Goal: Information Seeking & Learning: Find contact information

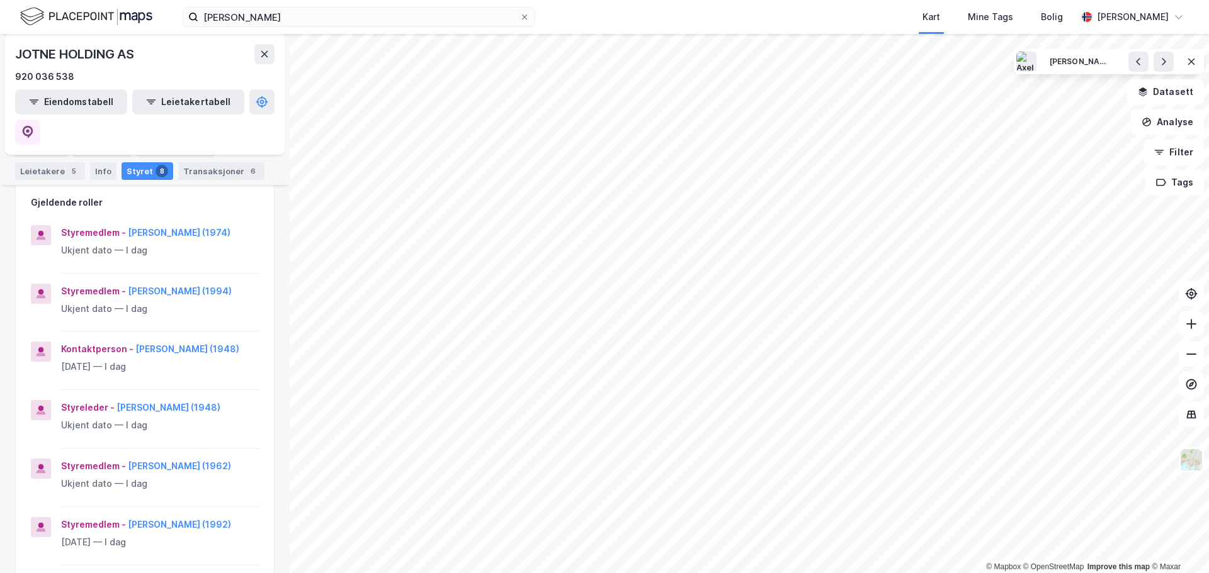
scroll to position [189, 0]
click at [0, 0] on button "[PERSON_NAME] (1994)" at bounding box center [0, 0] width 0 height 0
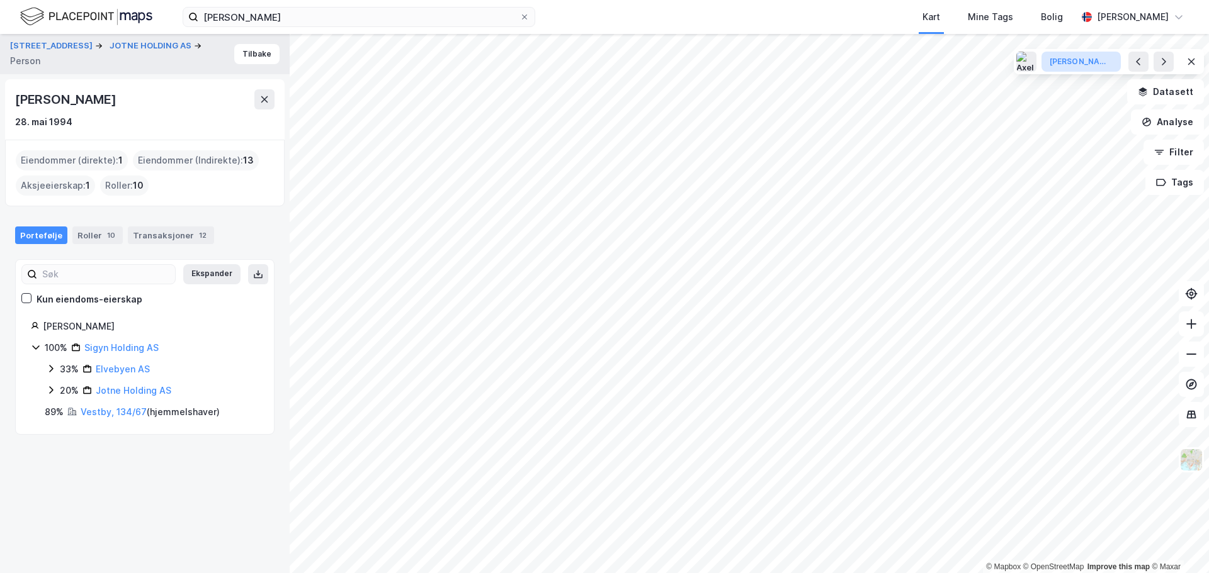
click at [1076, 62] on div "[PERSON_NAME]" at bounding box center [1080, 62] width 63 height 11
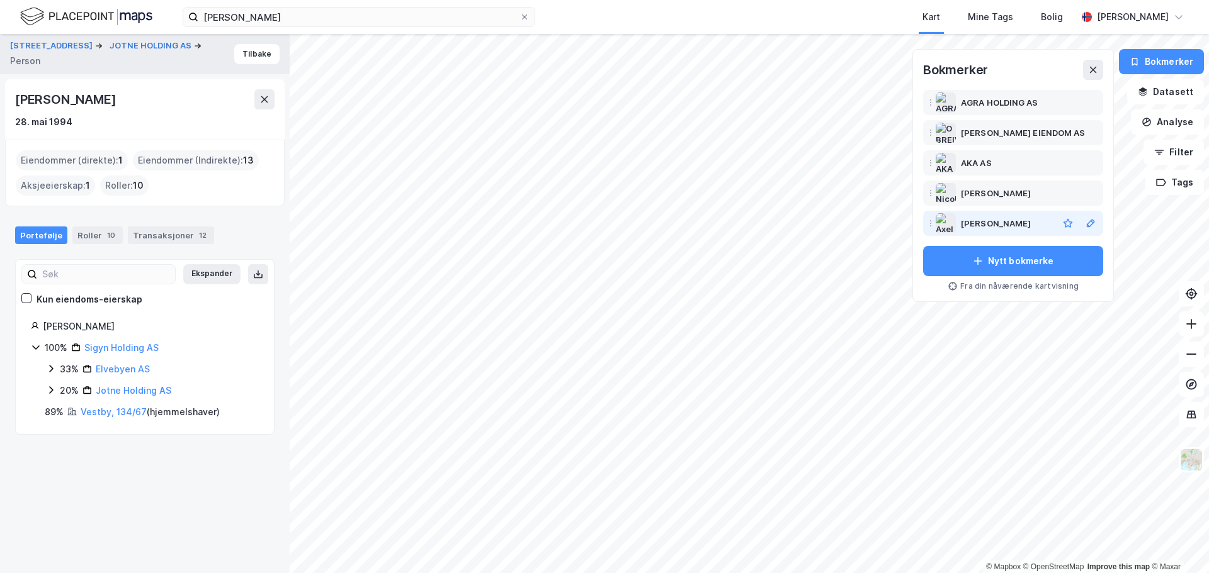
click at [1001, 226] on div "[PERSON_NAME]" at bounding box center [996, 223] width 70 height 15
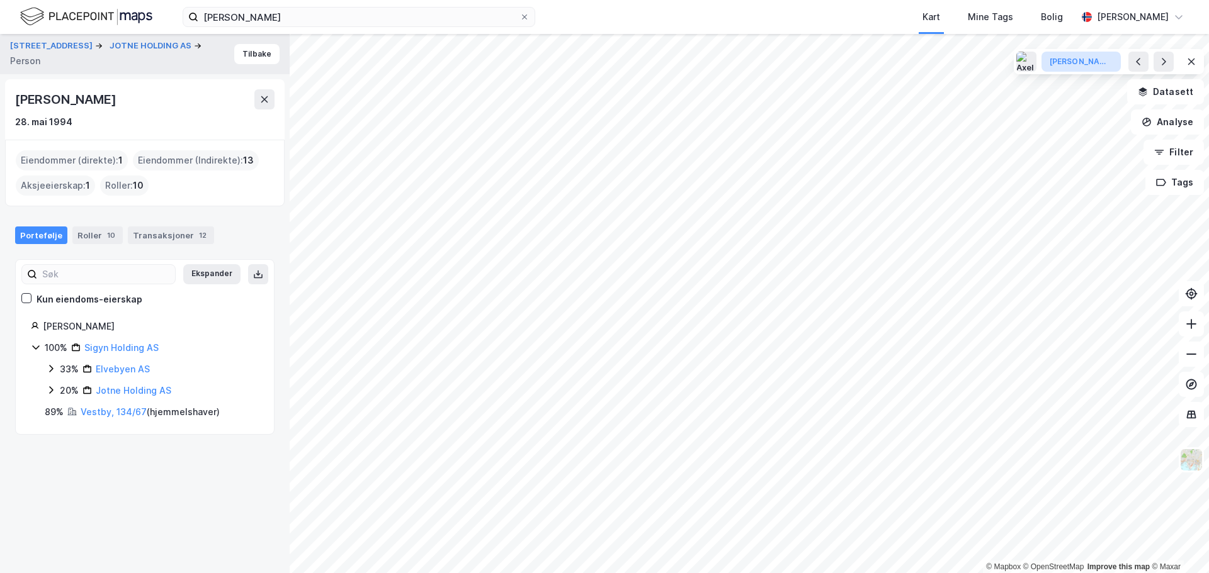
click at [1071, 61] on div "[PERSON_NAME]" at bounding box center [1080, 62] width 63 height 11
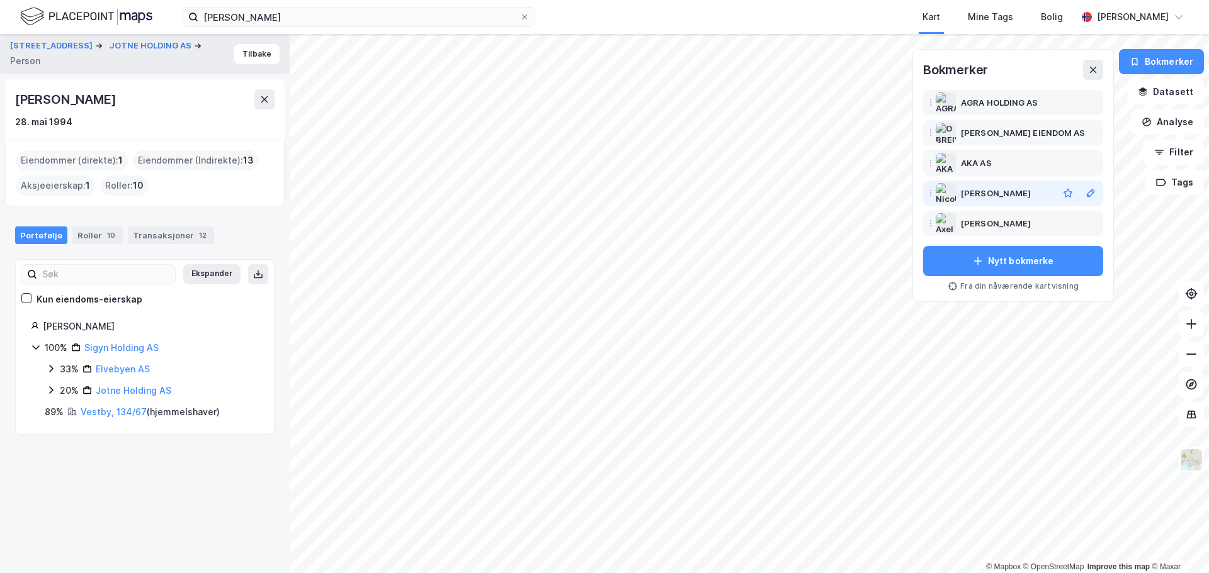
click at [1022, 191] on div "[PERSON_NAME]" at bounding box center [996, 193] width 70 height 15
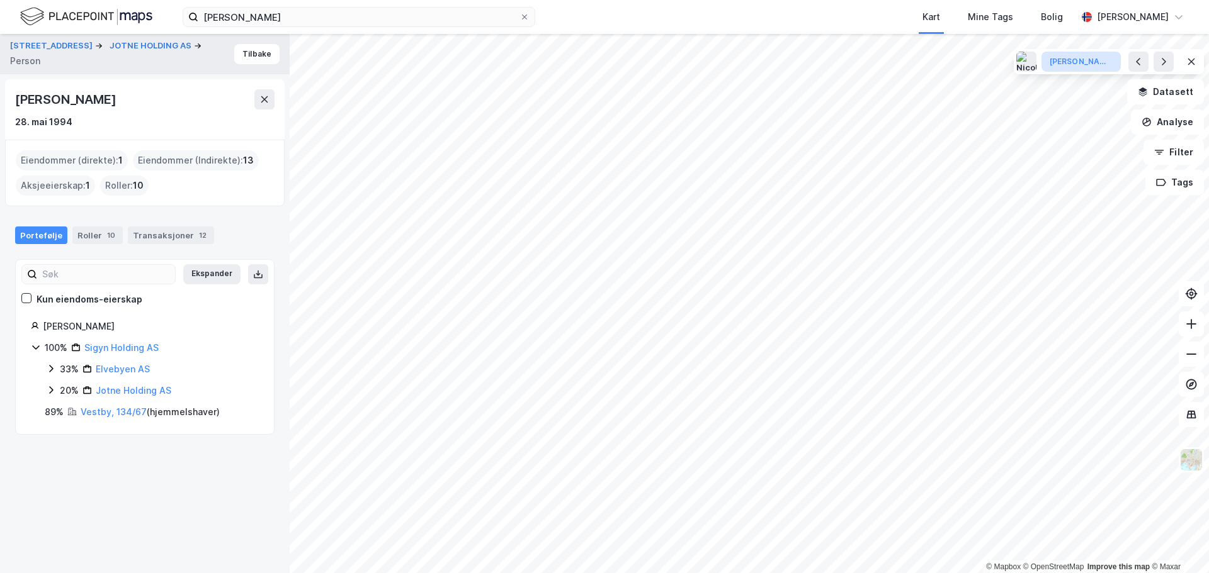
click at [1070, 67] on div "[PERSON_NAME]" at bounding box center [1080, 62] width 63 height 11
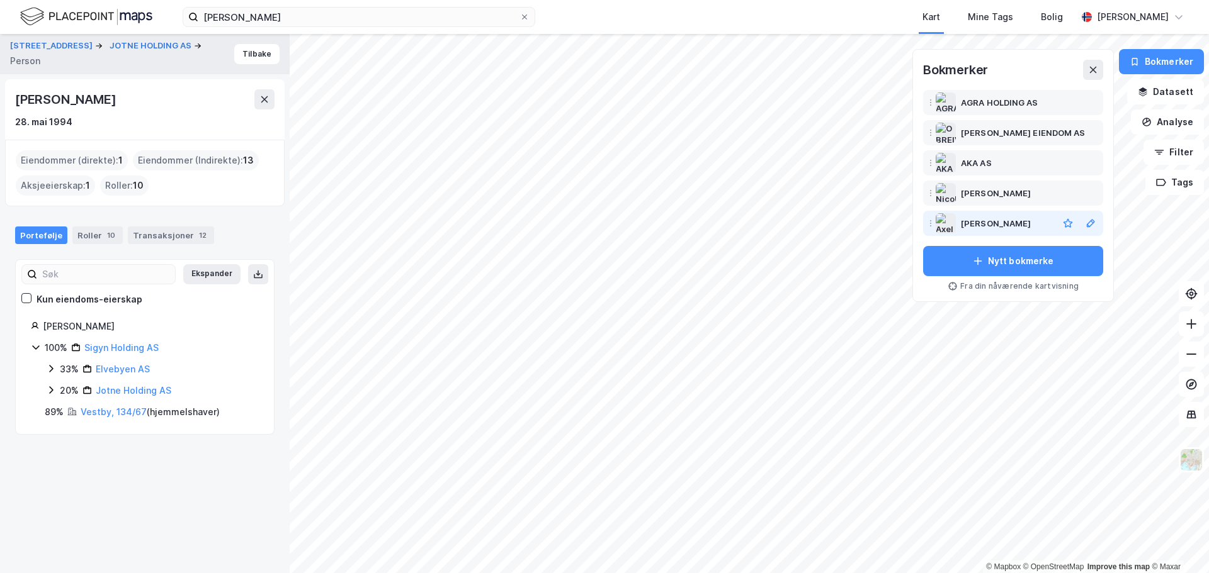
click at [1002, 227] on div "[PERSON_NAME]" at bounding box center [996, 223] width 70 height 15
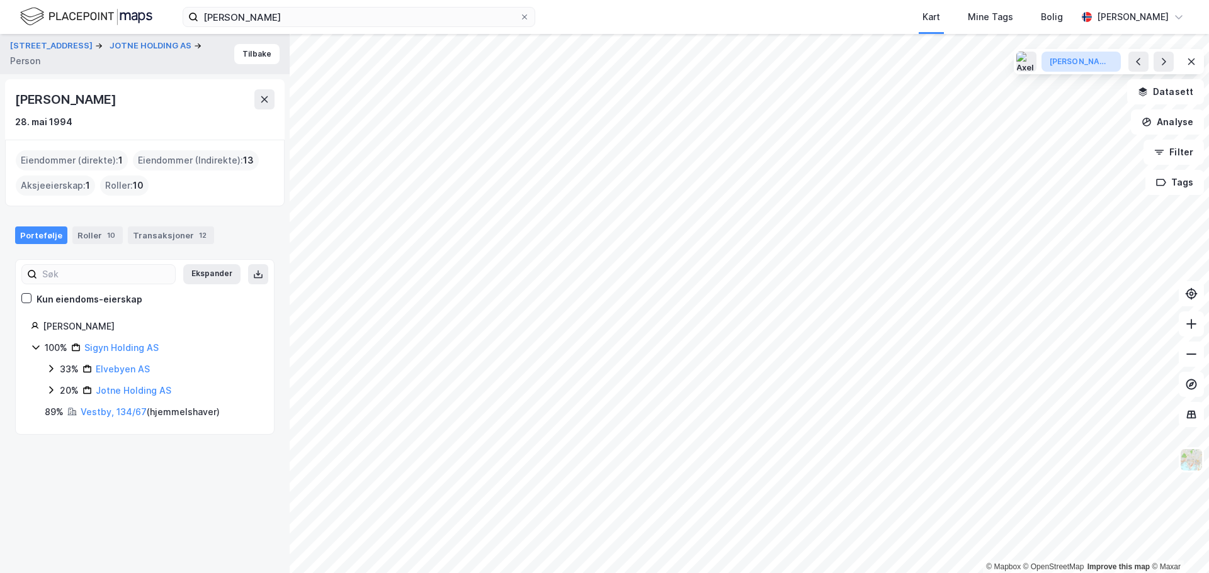
click at [1061, 65] on div "[PERSON_NAME]" at bounding box center [1080, 62] width 63 height 11
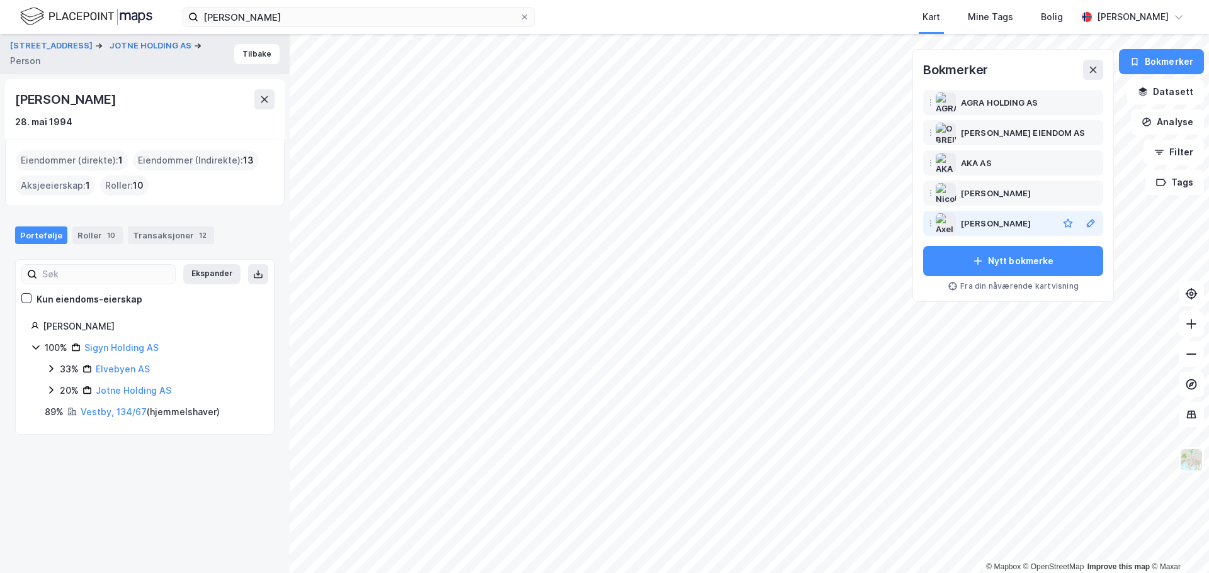
click at [996, 227] on div "[PERSON_NAME]" at bounding box center [996, 223] width 70 height 15
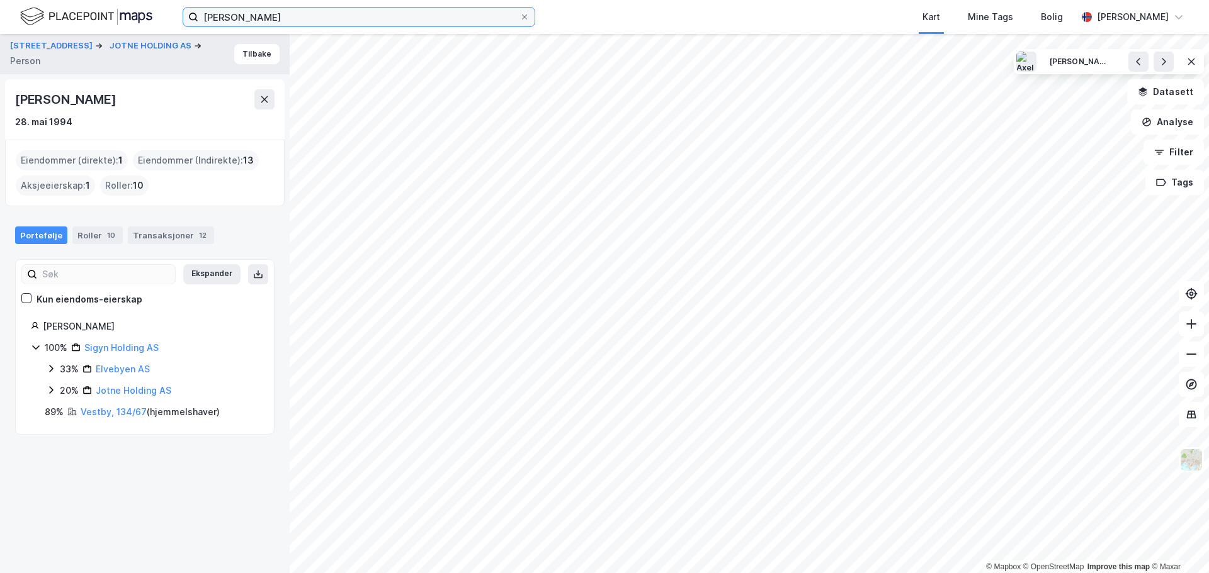
click at [341, 16] on input "[PERSON_NAME]" at bounding box center [358, 17] width 321 height 19
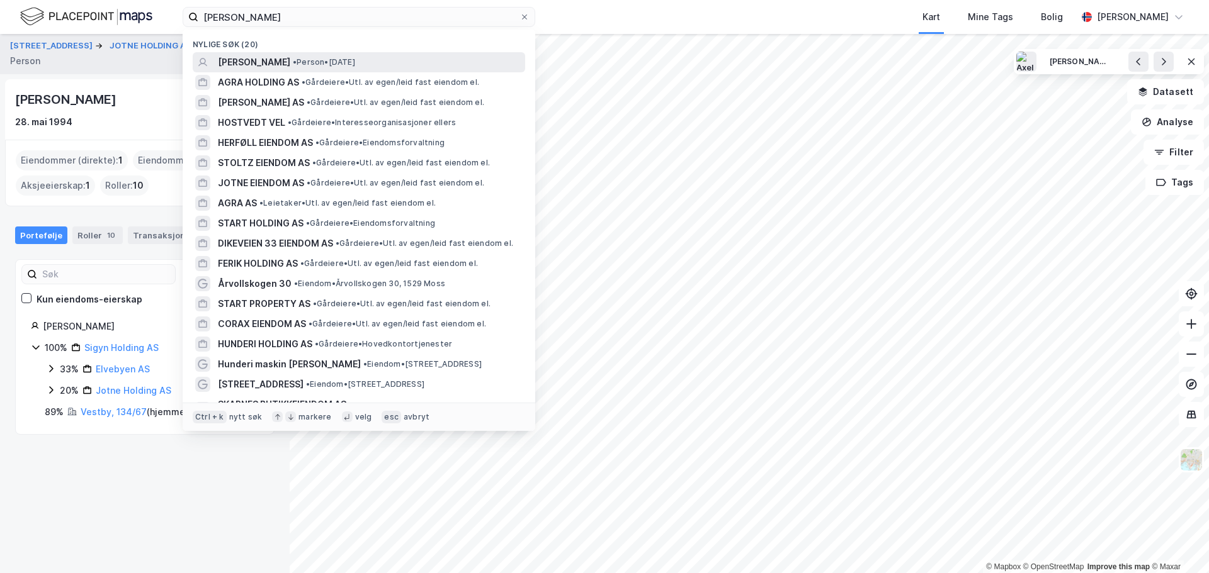
click at [290, 56] on span "[PERSON_NAME]" at bounding box center [254, 62] width 72 height 15
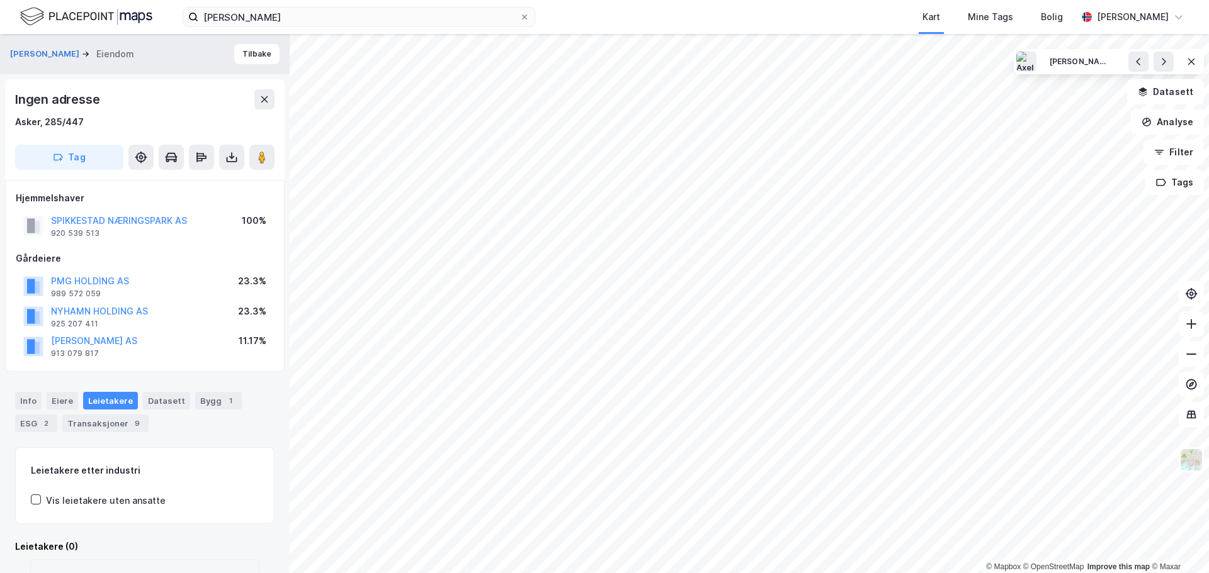
scroll to position [1, 0]
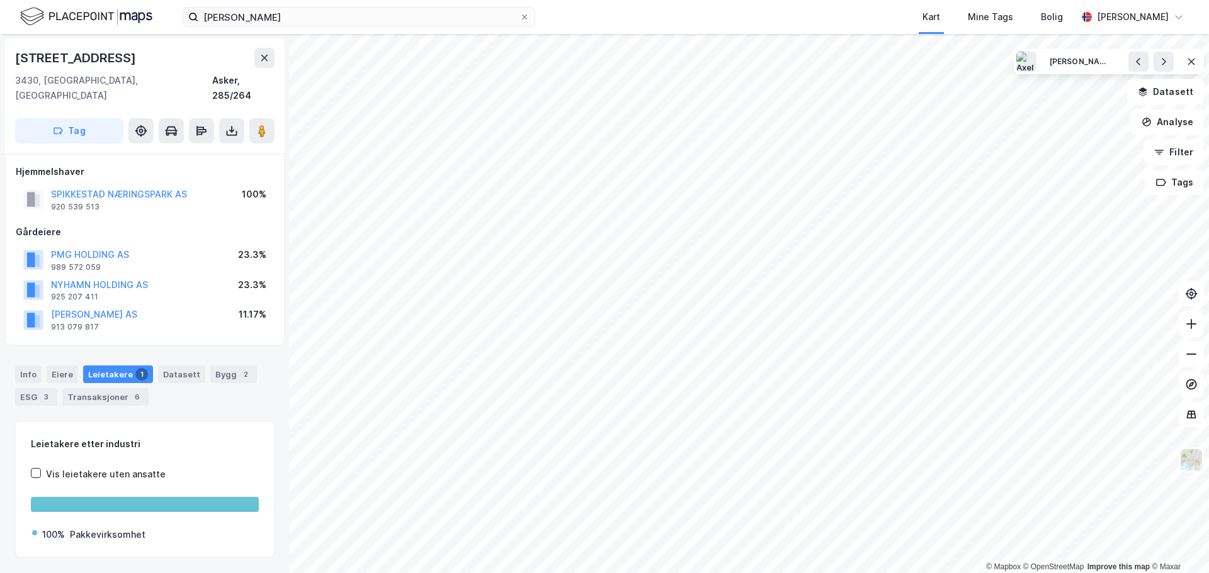
scroll to position [1, 0]
drag, startPoint x: 132, startPoint y: 59, endPoint x: 16, endPoint y: 65, distance: 116.7
click at [16, 65] on div "[STREET_ADDRESS]" at bounding box center [76, 58] width 123 height 20
copy div "[STREET_ADDRESS]"
click at [0, 0] on button "PMG HOLDING AS" at bounding box center [0, 0] width 0 height 0
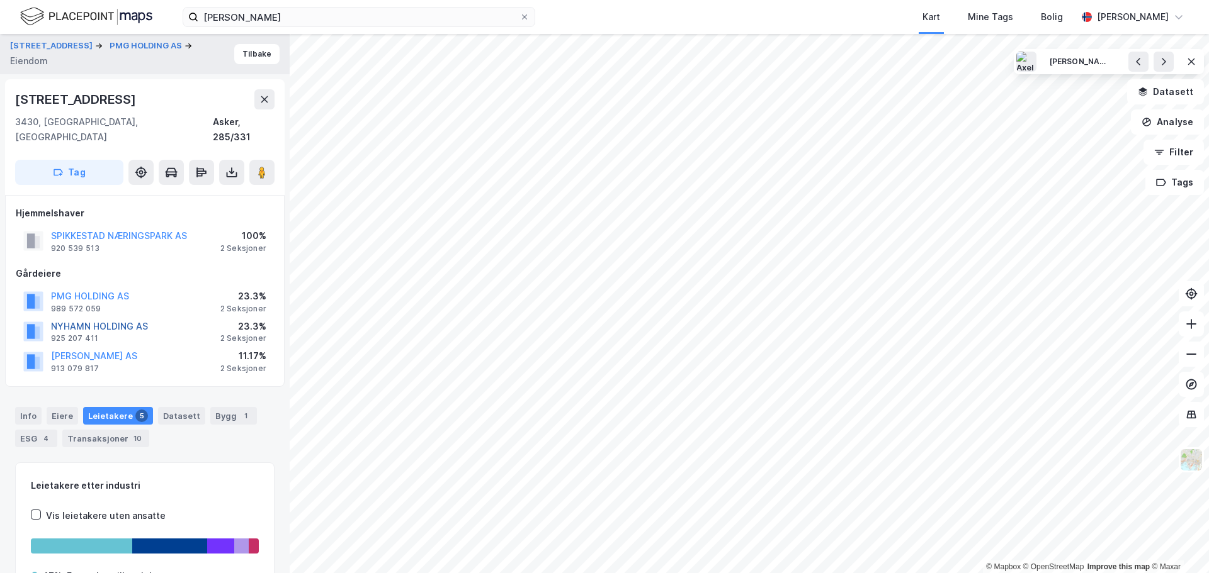
click at [0, 0] on button "NYHAMN HOLDING AS" at bounding box center [0, 0] width 0 height 0
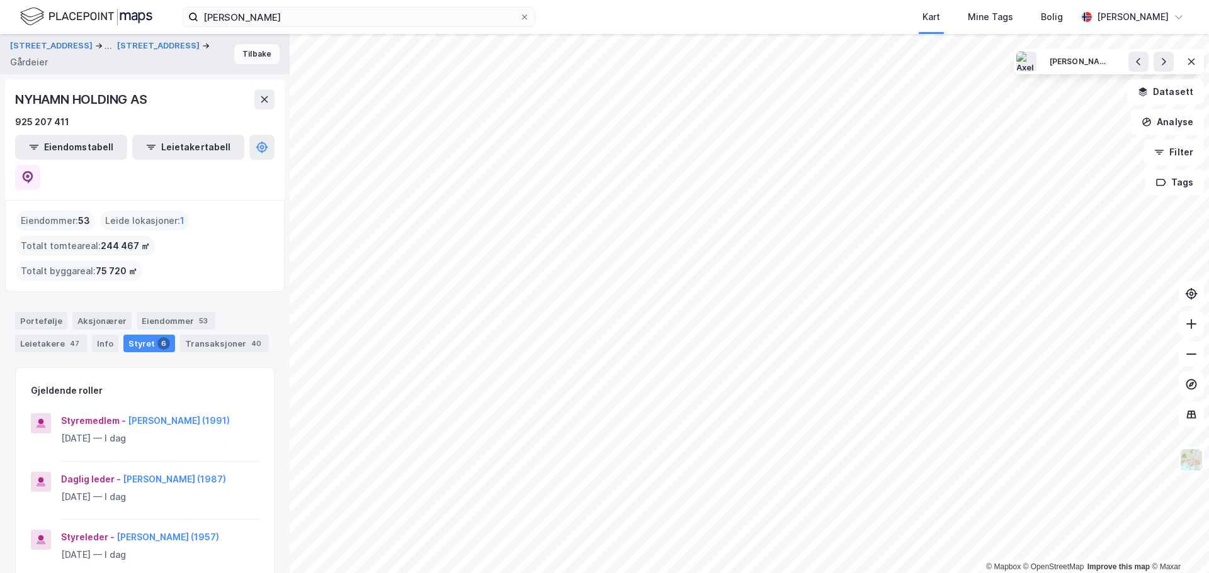
click at [244, 57] on button "Tilbake" at bounding box center [256, 54] width 45 height 20
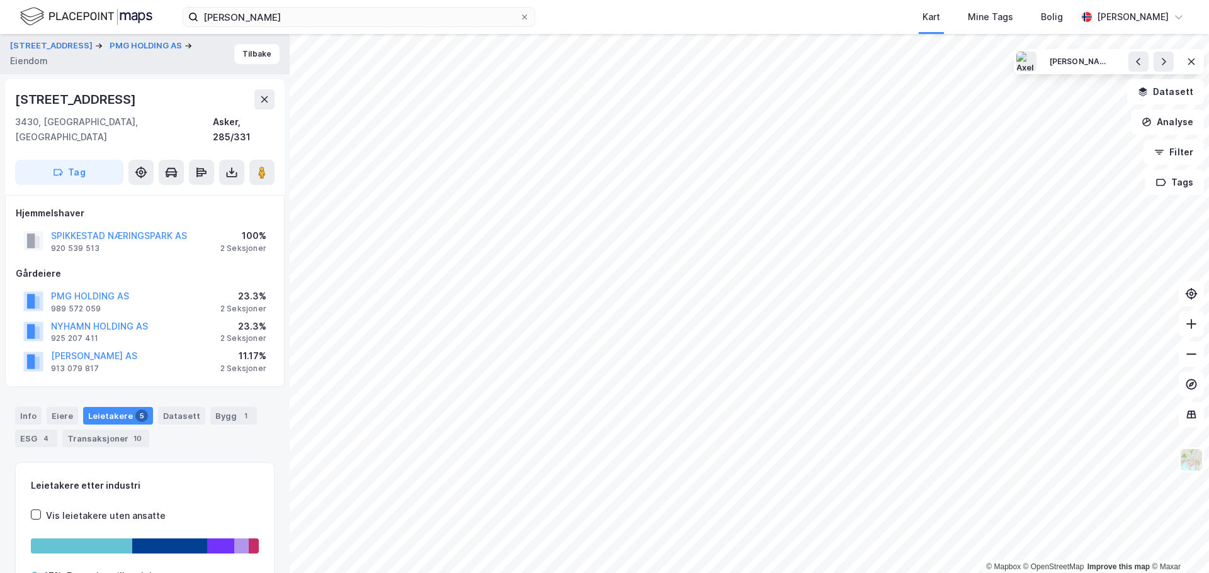
scroll to position [10, 0]
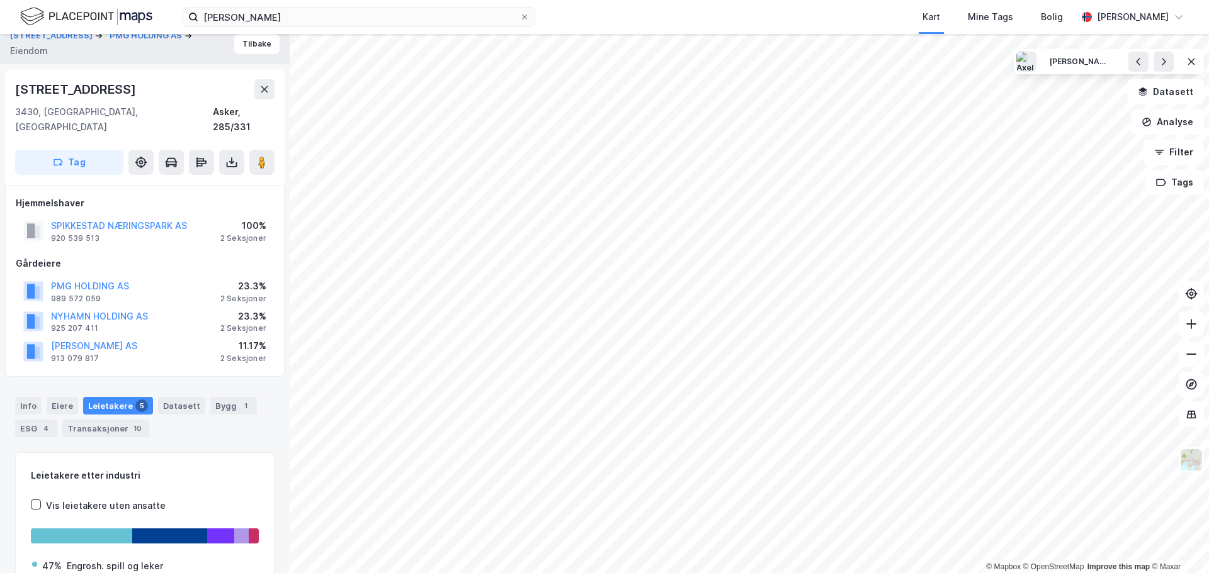
click at [157, 218] on div "SPIKKESTAD NÆRINGSPARK AS" at bounding box center [119, 225] width 136 height 15
click at [0, 0] on button "SPIKKESTAD NÆRINGSPARK AS" at bounding box center [0, 0] width 0 height 0
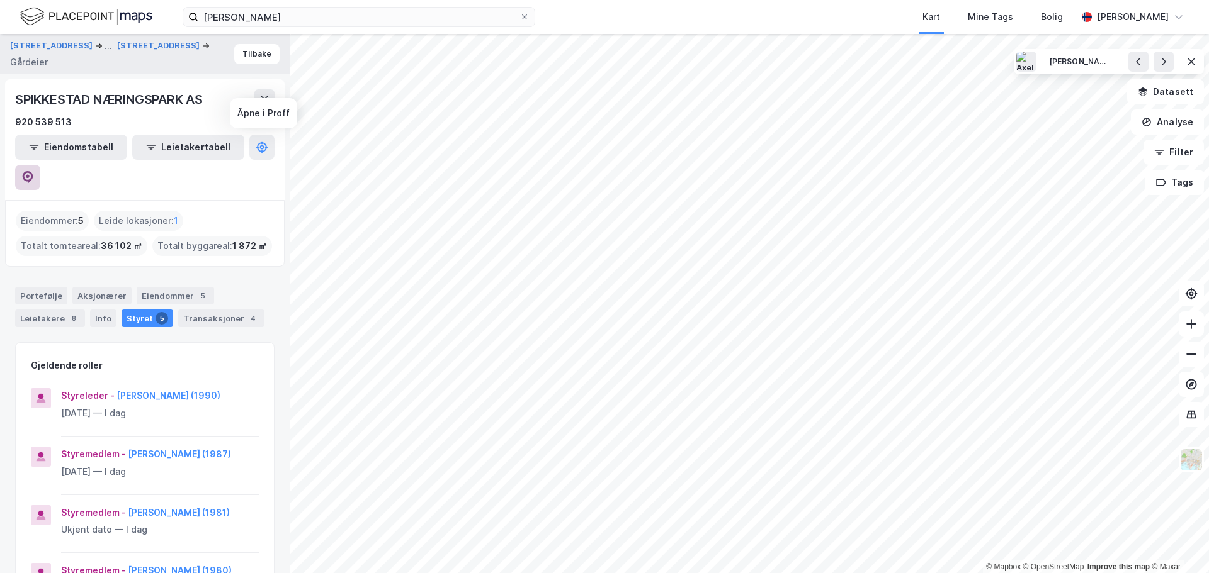
click at [34, 171] on icon at bounding box center [27, 177] width 13 height 13
click at [256, 52] on button "Tilbake" at bounding box center [256, 54] width 45 height 20
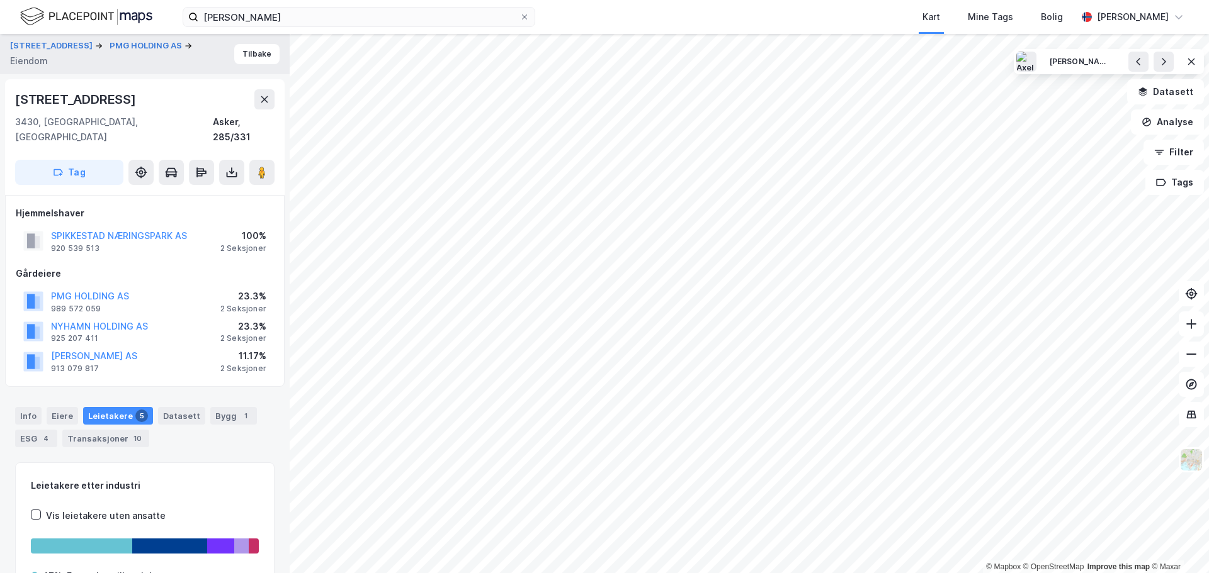
scroll to position [10, 0]
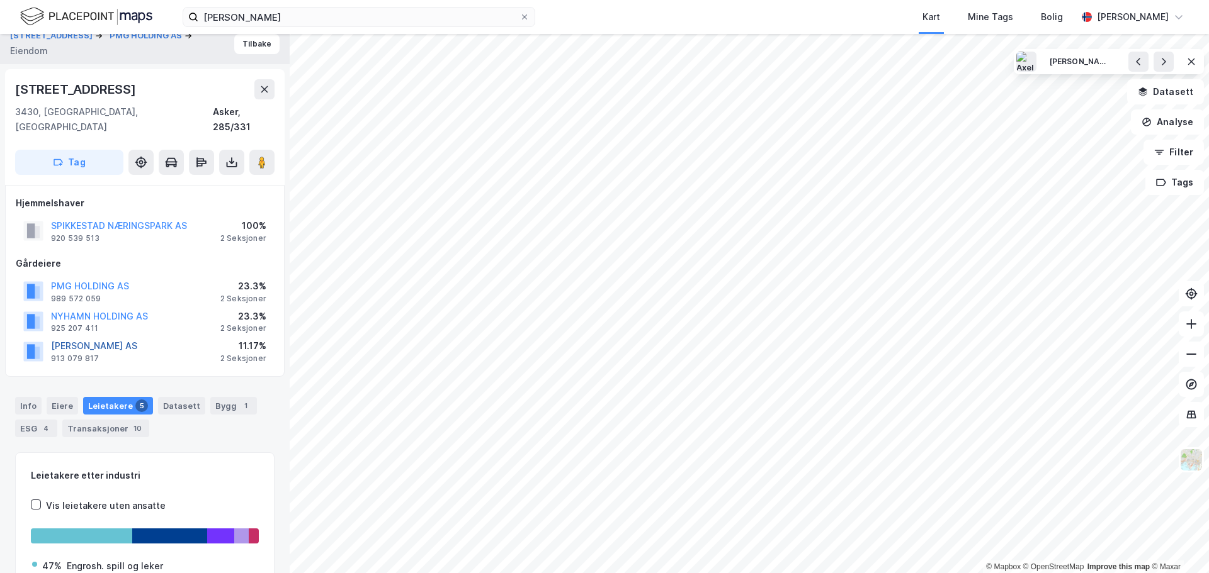
click at [0, 0] on button "[PERSON_NAME] AS" at bounding box center [0, 0] width 0 height 0
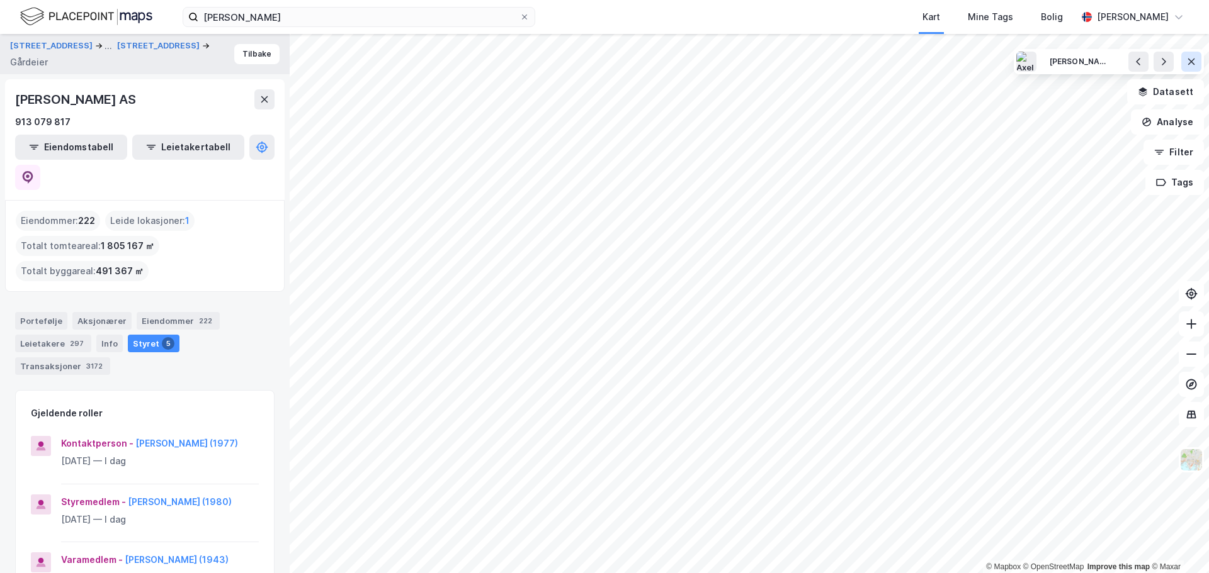
click at [1192, 69] on button at bounding box center [1191, 62] width 20 height 20
click at [1171, 64] on button "Bokmerker" at bounding box center [1161, 61] width 85 height 25
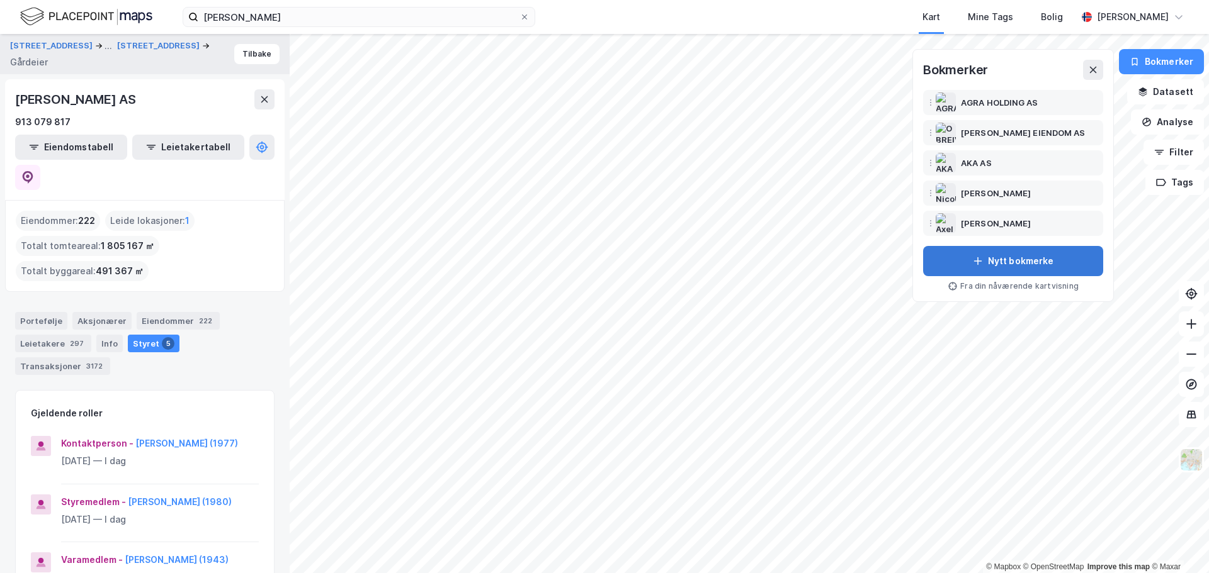
click at [1036, 261] on button "Nytt bokmerke" at bounding box center [1013, 261] width 180 height 30
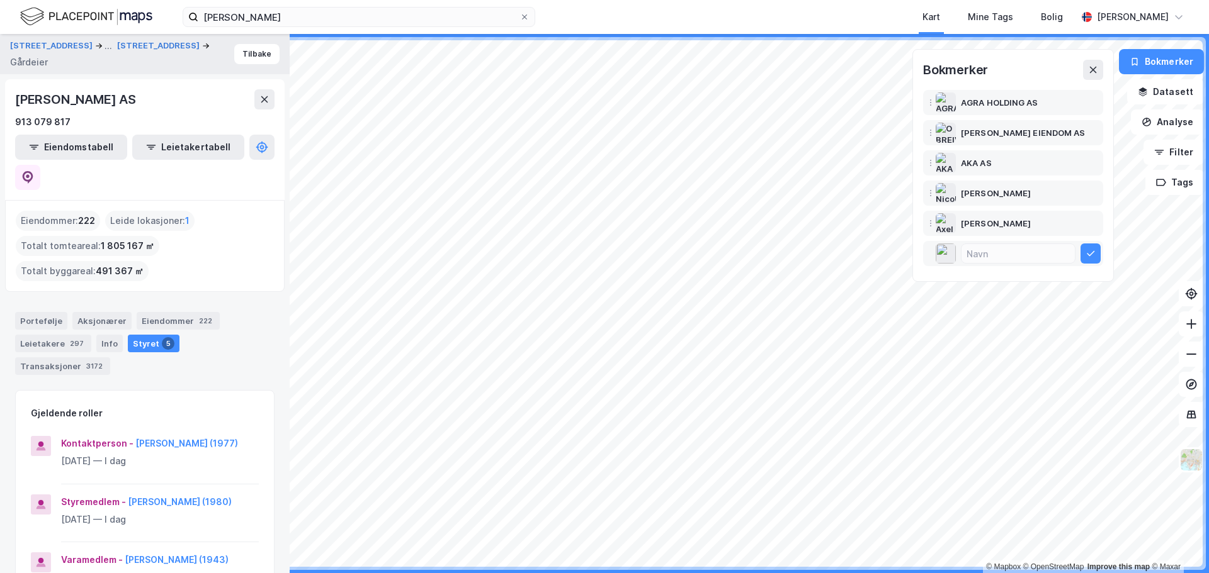
drag, startPoint x: 156, startPoint y: 101, endPoint x: 12, endPoint y: 105, distance: 144.2
click at [12, 105] on div "[PERSON_NAME] AS 913 079 817 Eiendomstabell Leietakertabell" at bounding box center [145, 139] width 280 height 121
copy div "[PERSON_NAME] AS"
click at [1026, 249] on input at bounding box center [1017, 253] width 113 height 19
paste input "[PERSON_NAME] AS"
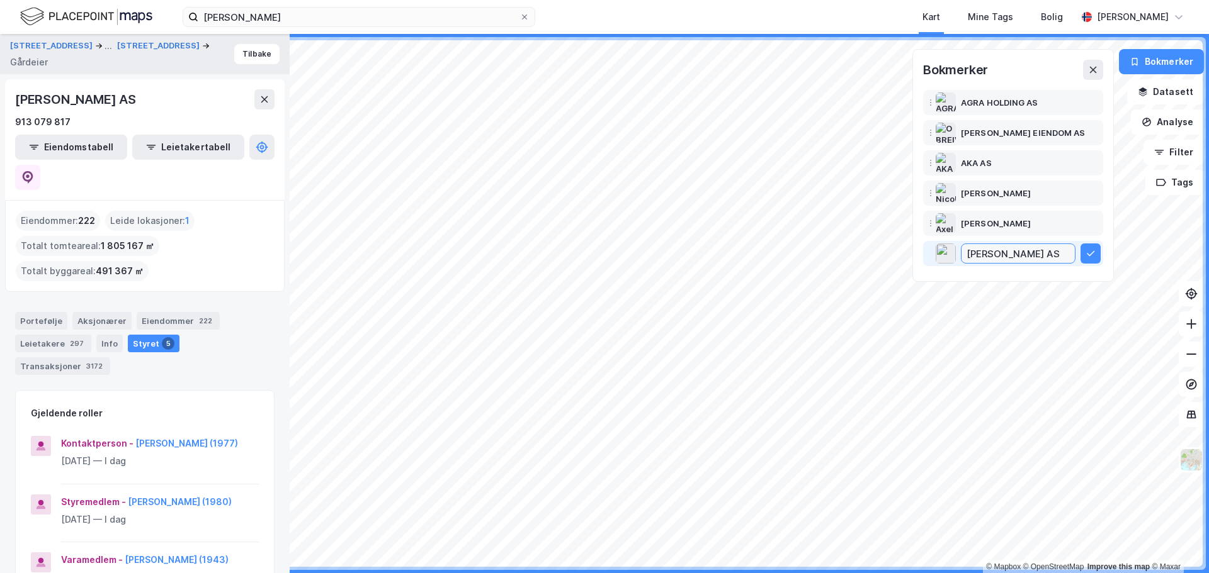
scroll to position [0, 2]
type input "[PERSON_NAME] AS"
click at [1095, 259] on button at bounding box center [1090, 254] width 20 height 20
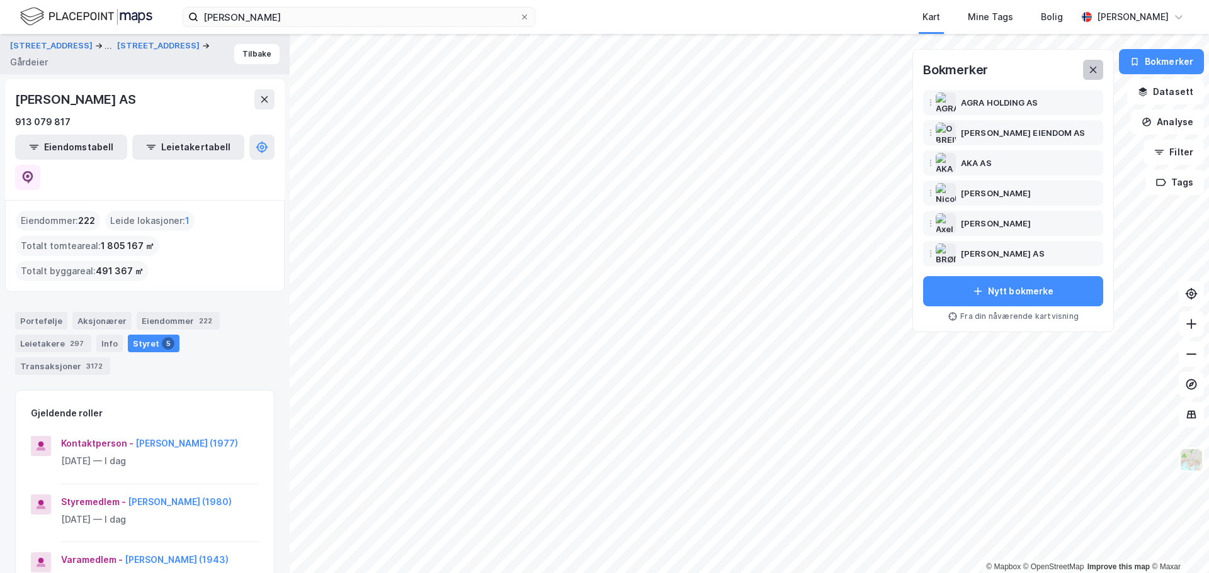
click at [1097, 68] on icon at bounding box center [1093, 70] width 10 height 10
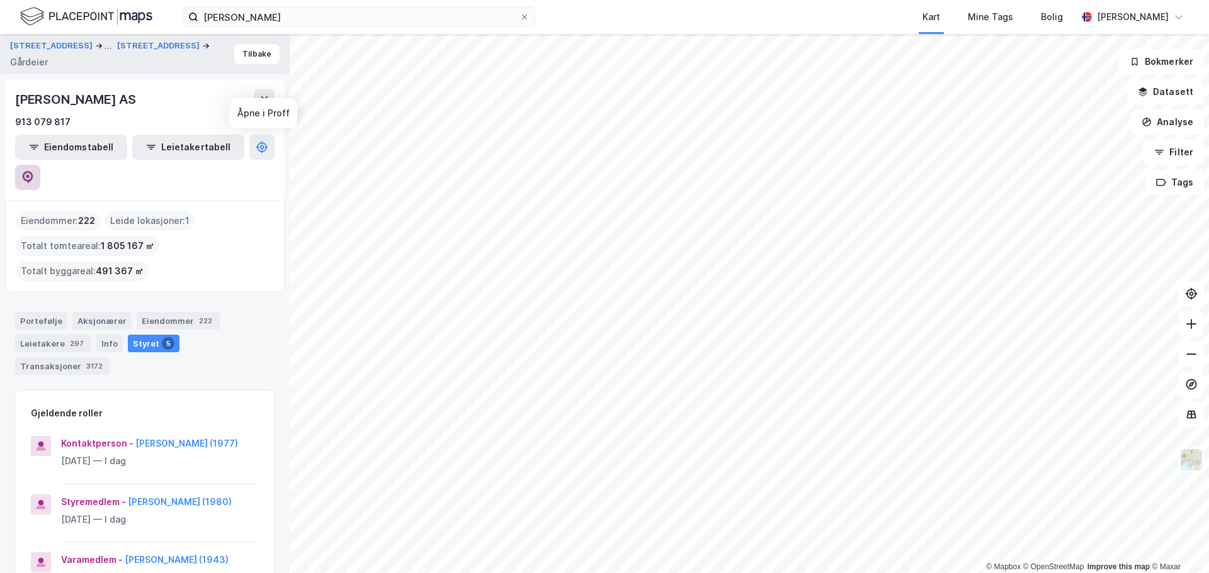
click at [30, 174] on icon at bounding box center [28, 176] width 4 height 4
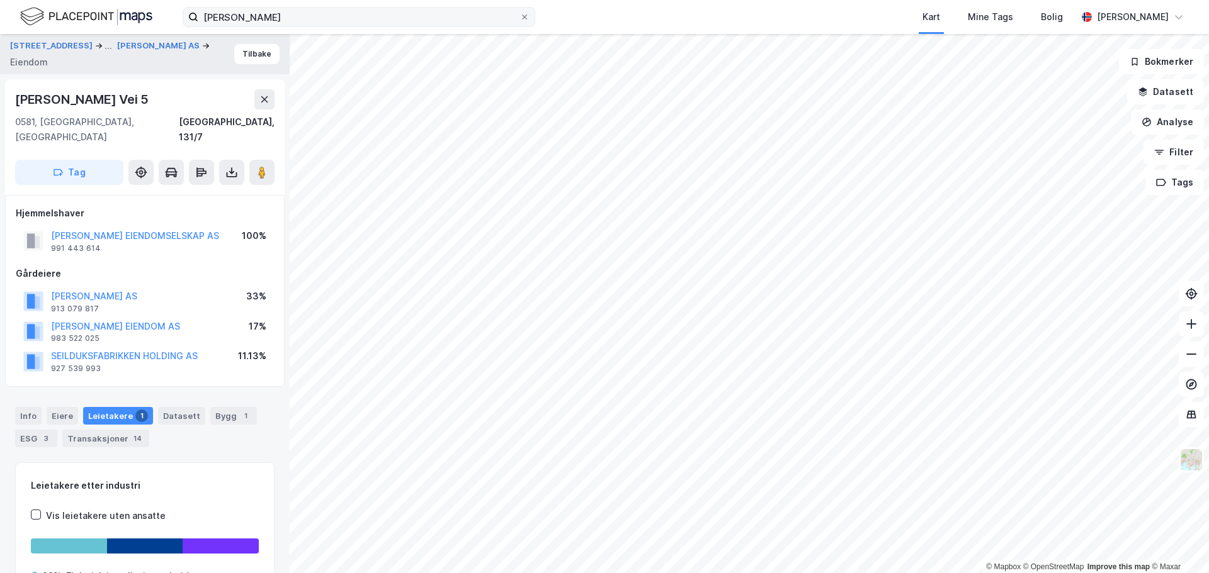
scroll to position [10, 0]
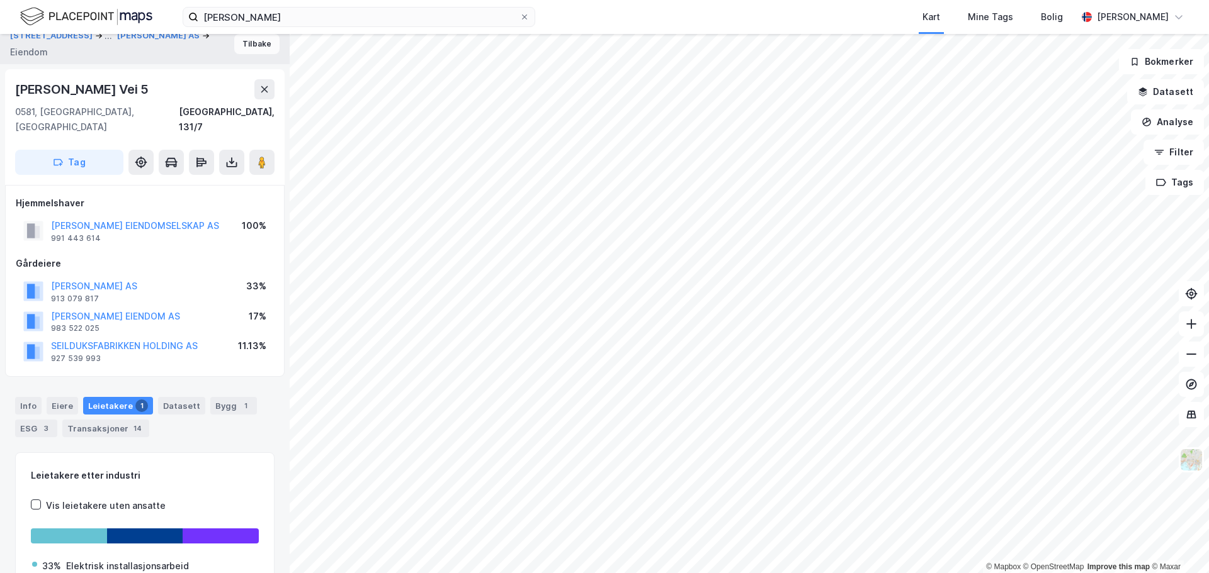
click at [248, 47] on button "Tilbake" at bounding box center [256, 44] width 45 height 20
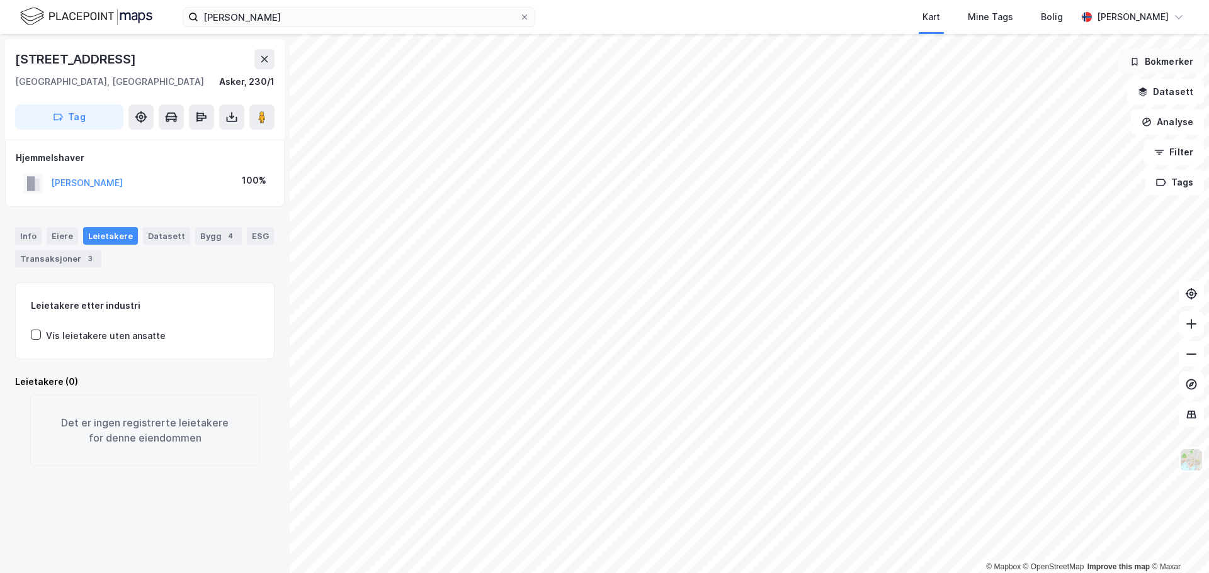
click at [1146, 65] on button "Bokmerker" at bounding box center [1161, 61] width 85 height 25
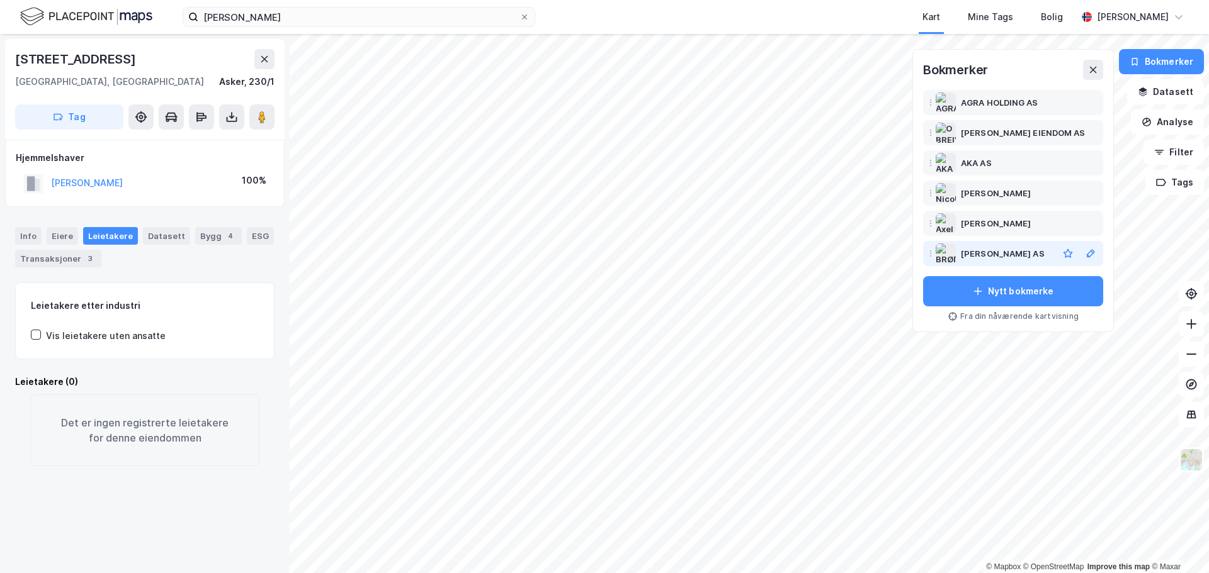
click at [1019, 256] on div "[PERSON_NAME] AS" at bounding box center [1003, 253] width 84 height 15
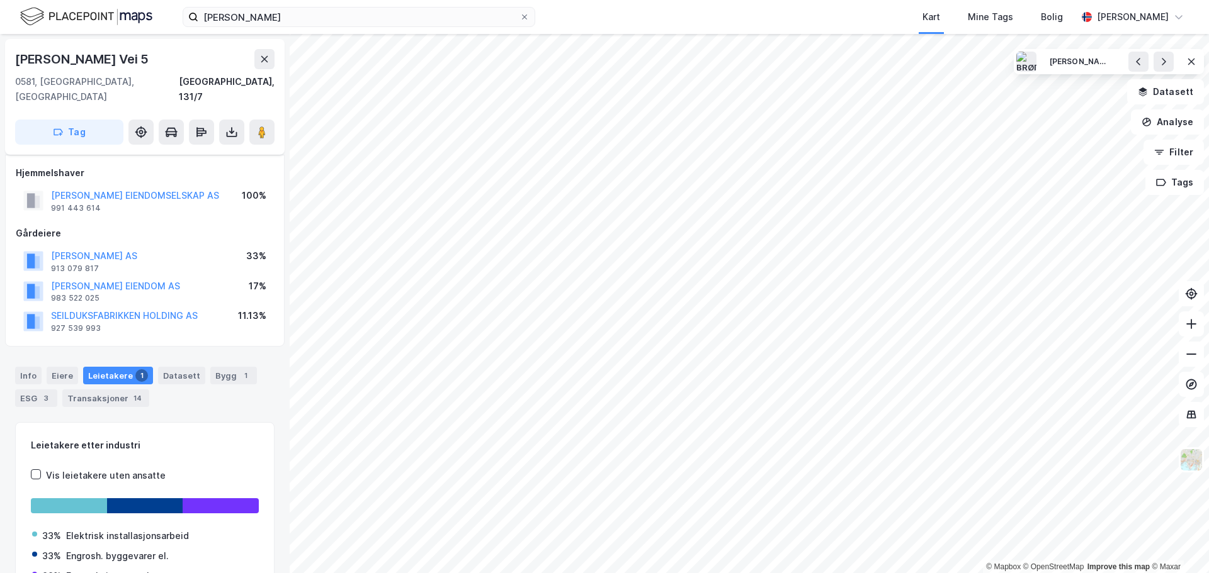
scroll to position [10, 0]
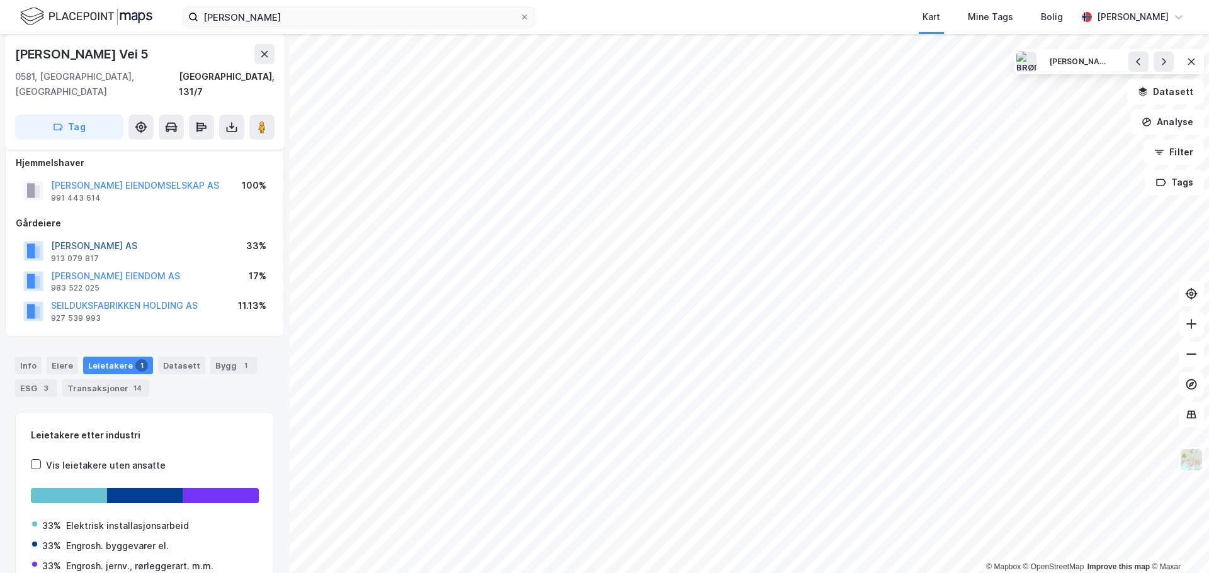
click at [0, 0] on button "[PERSON_NAME] AS" at bounding box center [0, 0] width 0 height 0
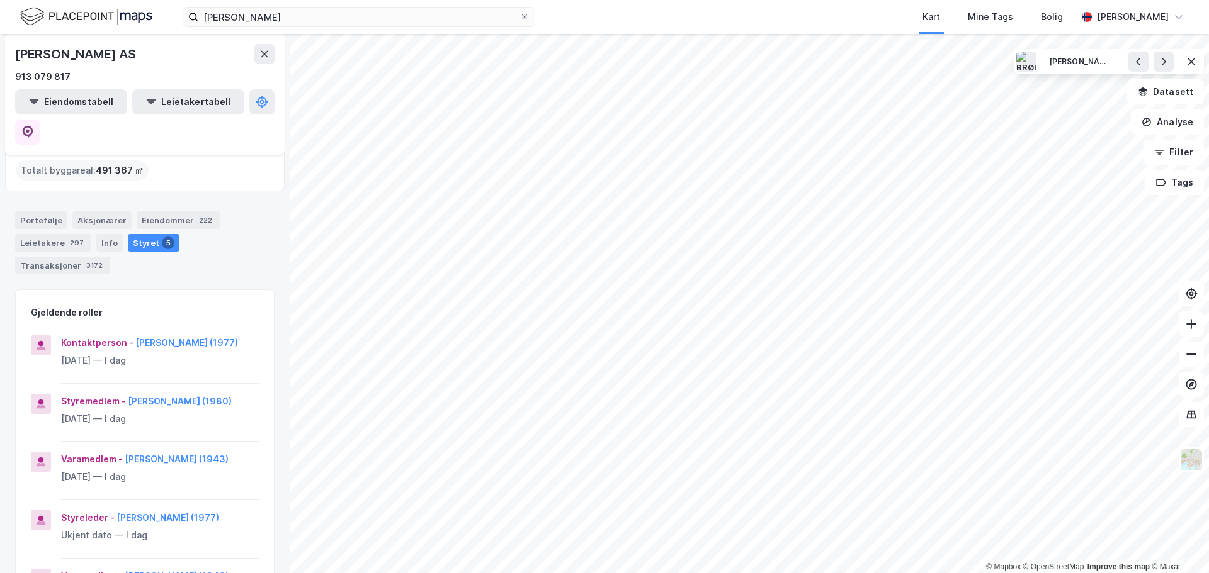
scroll to position [252, 0]
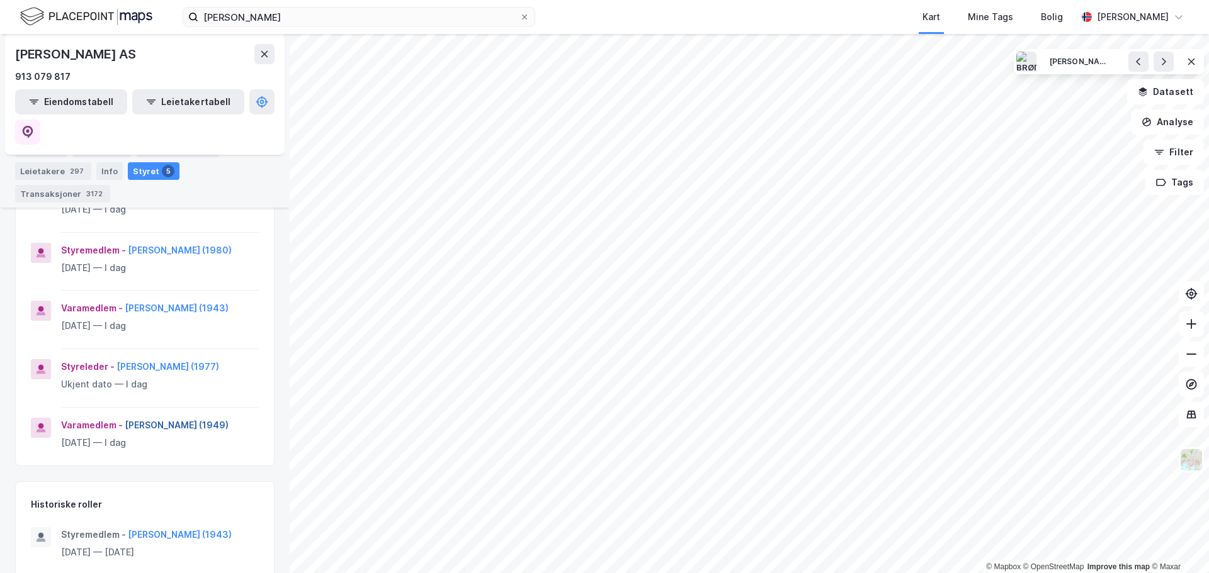
click at [0, 0] on button "[PERSON_NAME] (1949)" at bounding box center [0, 0] width 0 height 0
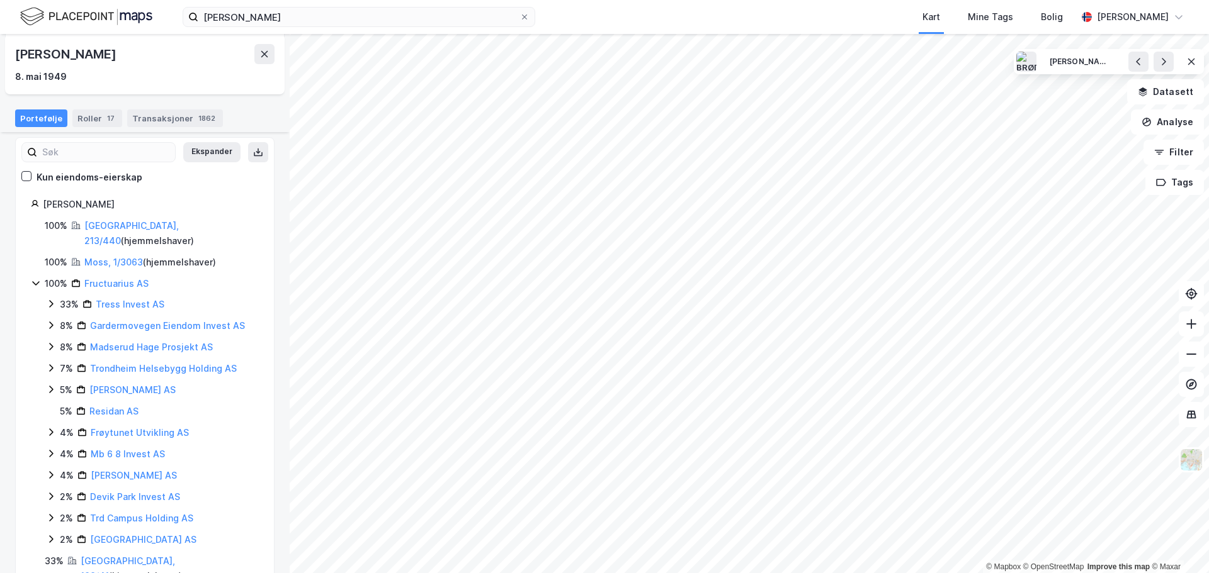
scroll to position [126, 0]
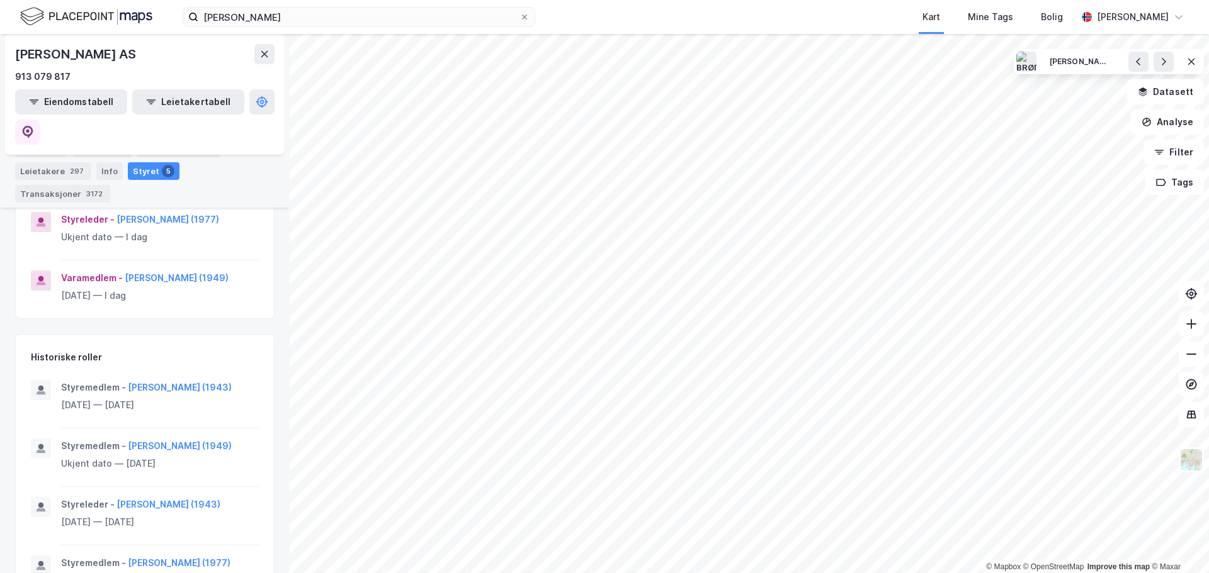
scroll to position [378, 0]
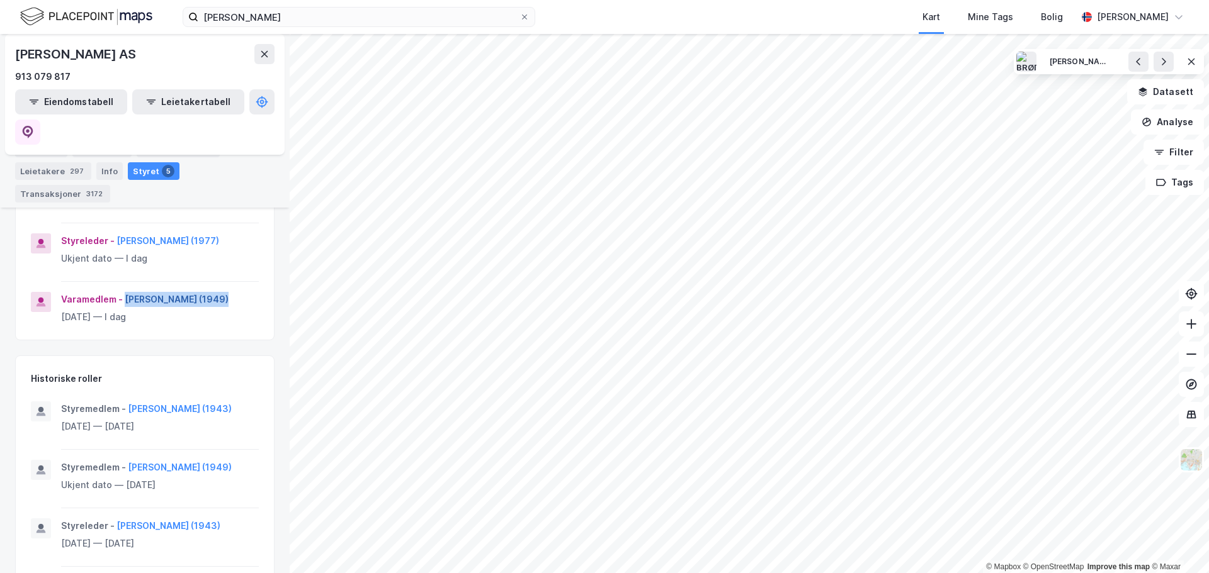
drag, startPoint x: 212, startPoint y: 305, endPoint x: 123, endPoint y: 298, distance: 89.0
click at [123, 298] on div "Varamedlem - [PERSON_NAME] (1949)" at bounding box center [160, 299] width 198 height 15
copy button "[PERSON_NAME]"
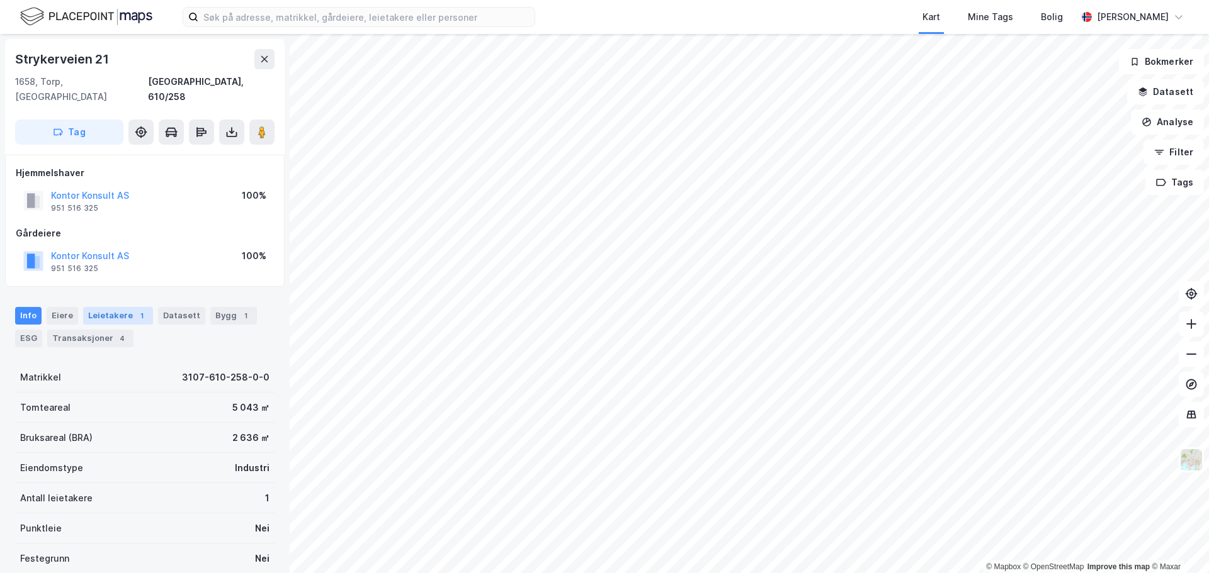
click at [115, 307] on div "Leietakere 1" at bounding box center [118, 316] width 70 height 18
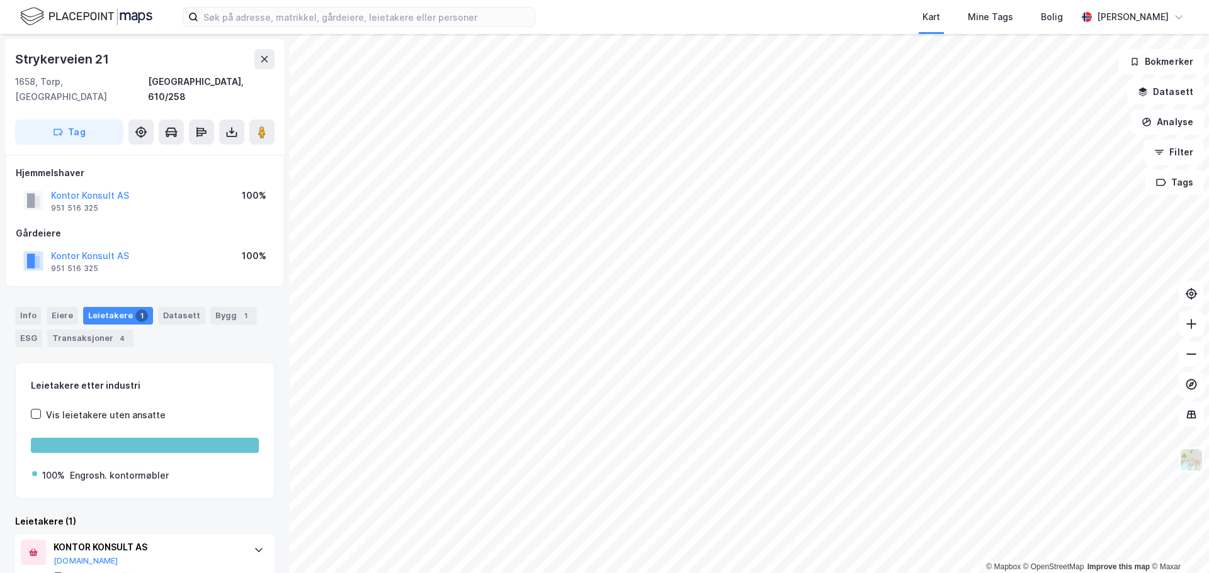
scroll to position [29, 0]
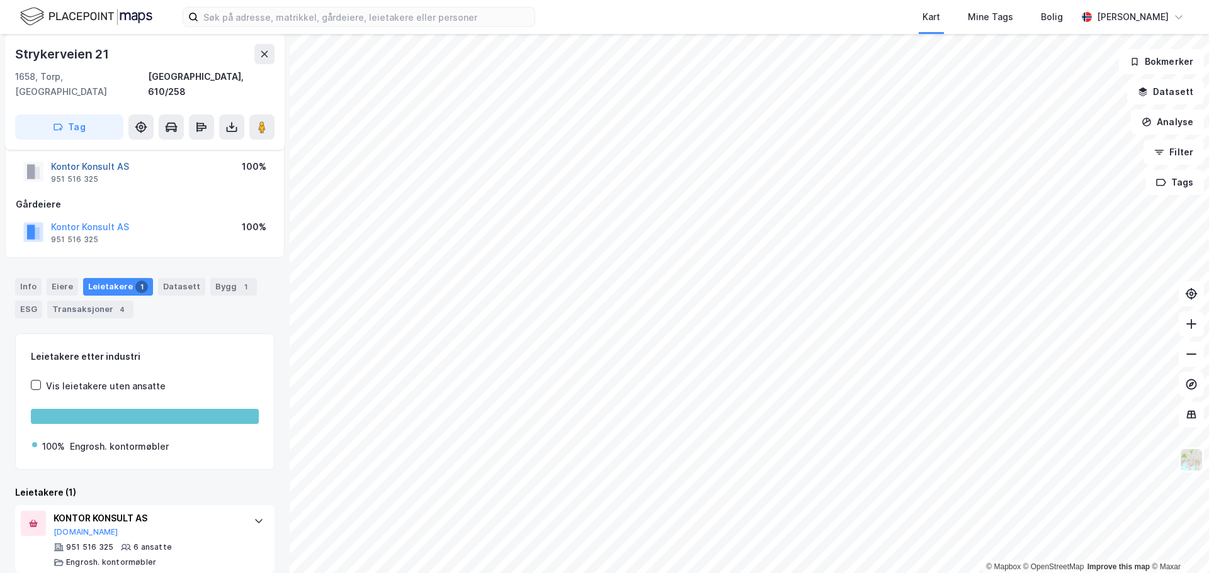
click at [0, 0] on button "Kontor Konsult AS" at bounding box center [0, 0] width 0 height 0
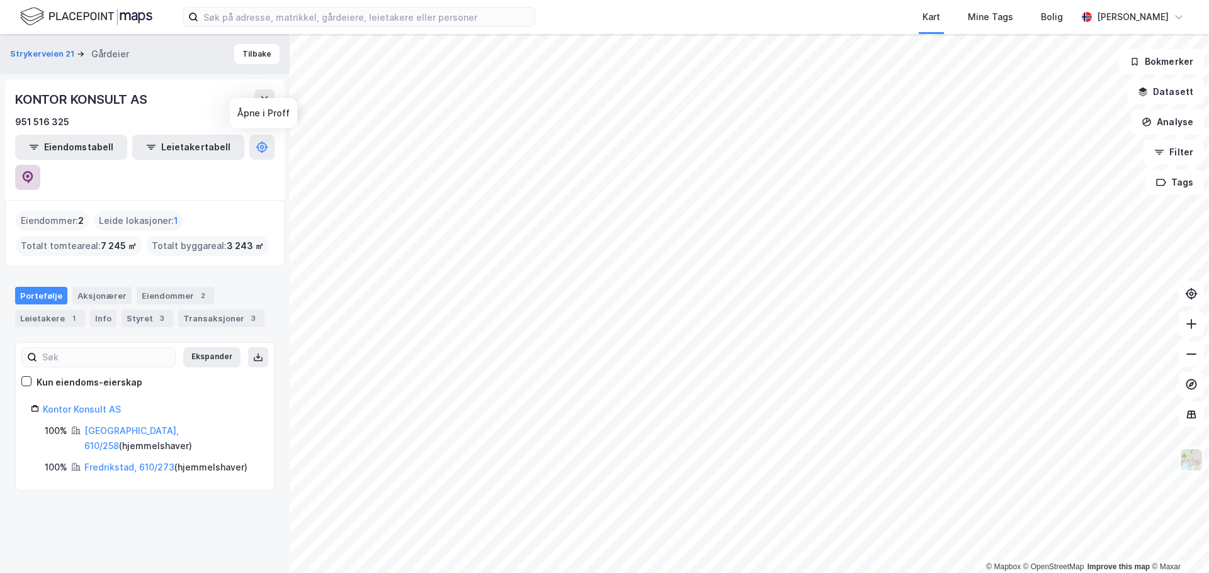
click at [34, 171] on icon at bounding box center [27, 177] width 13 height 13
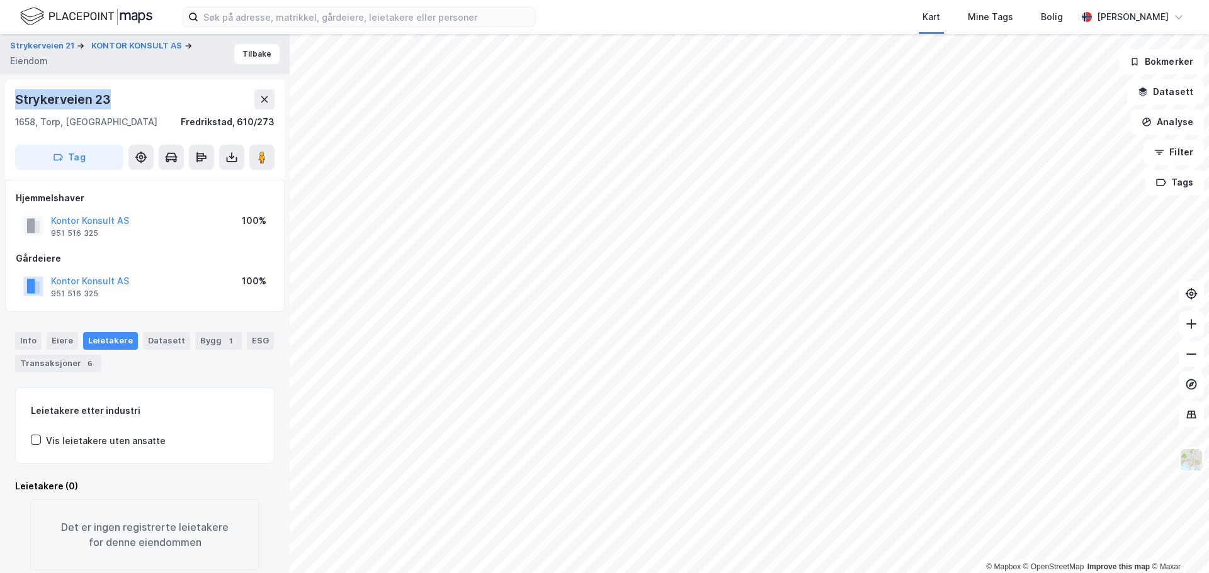
drag, startPoint x: 112, startPoint y: 101, endPoint x: 14, endPoint y: 110, distance: 97.9
click at [14, 110] on div "Strykerveien 23 1658, Torp, Østfold Fredrikstad, 610/273 Tag" at bounding box center [145, 129] width 280 height 101
click at [125, 93] on div "Strykerveien 23" at bounding box center [144, 99] width 259 height 20
drag, startPoint x: 116, startPoint y: 99, endPoint x: 14, endPoint y: 101, distance: 101.4
click at [14, 101] on div "Strykerveien 23 1658, Torp, Østfold Fredrikstad, 610/273 Tag" at bounding box center [145, 129] width 280 height 101
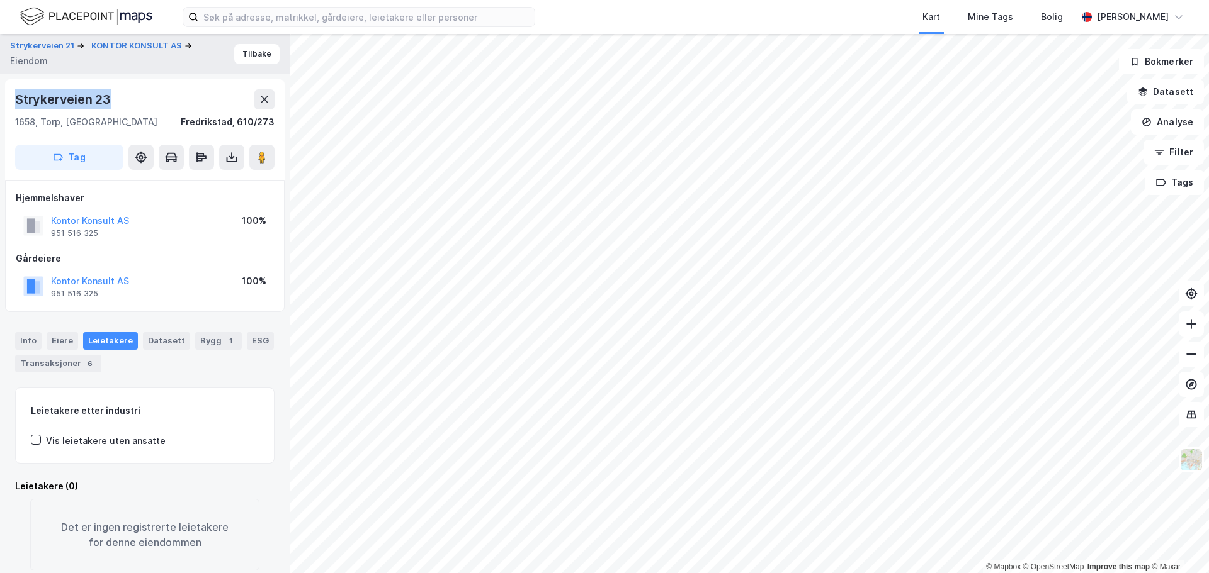
copy div "Strykerveien 23"
drag, startPoint x: 125, startPoint y: 230, endPoint x: 79, endPoint y: 228, distance: 46.7
click at [79, 228] on div "Kontor Konsult AS 951 516 325 100%" at bounding box center [145, 226] width 258 height 30
drag, startPoint x: 166, startPoint y: 222, endPoint x: 54, endPoint y: 220, distance: 112.1
click at [54, 220] on div "Kontor Konsult AS 951 516 325 100%" at bounding box center [145, 226] width 258 height 30
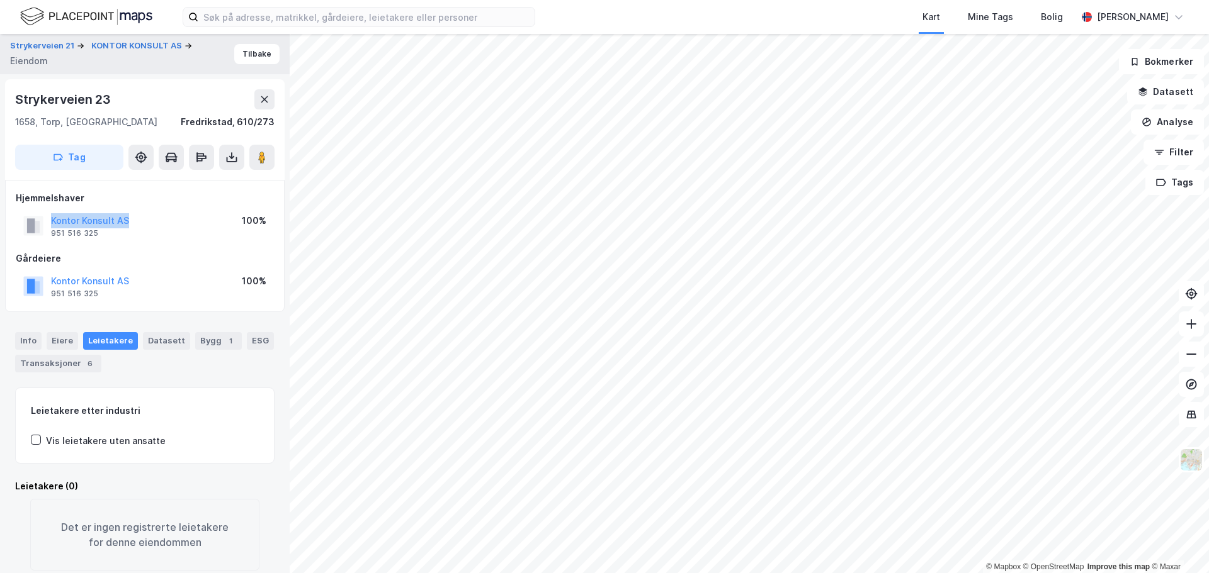
copy button "Kontor Konsult AS"
